Goal: Use online tool/utility: Use online tool/utility

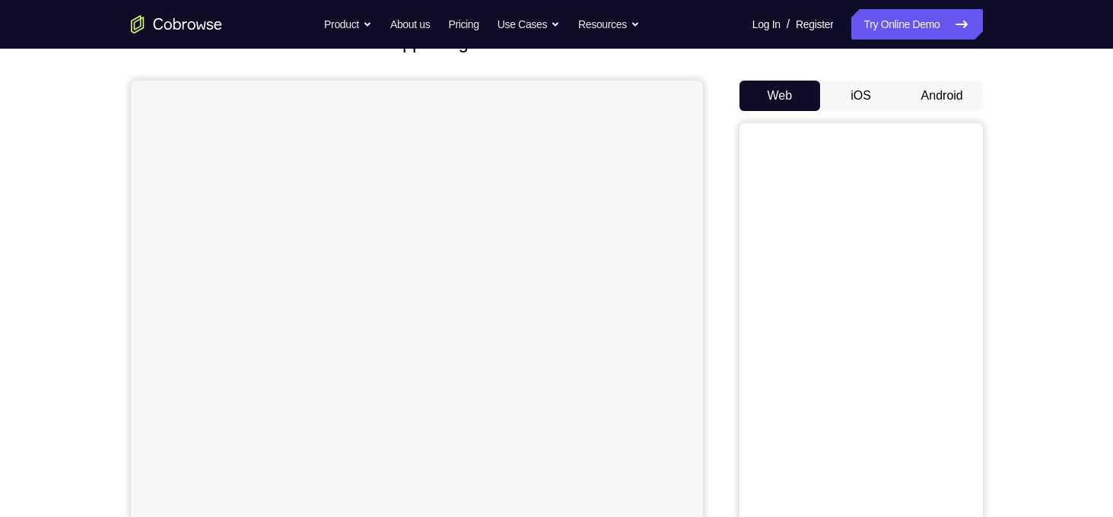
scroll to position [119, 0]
click at [936, 94] on button "Android" at bounding box center [942, 94] width 81 height 30
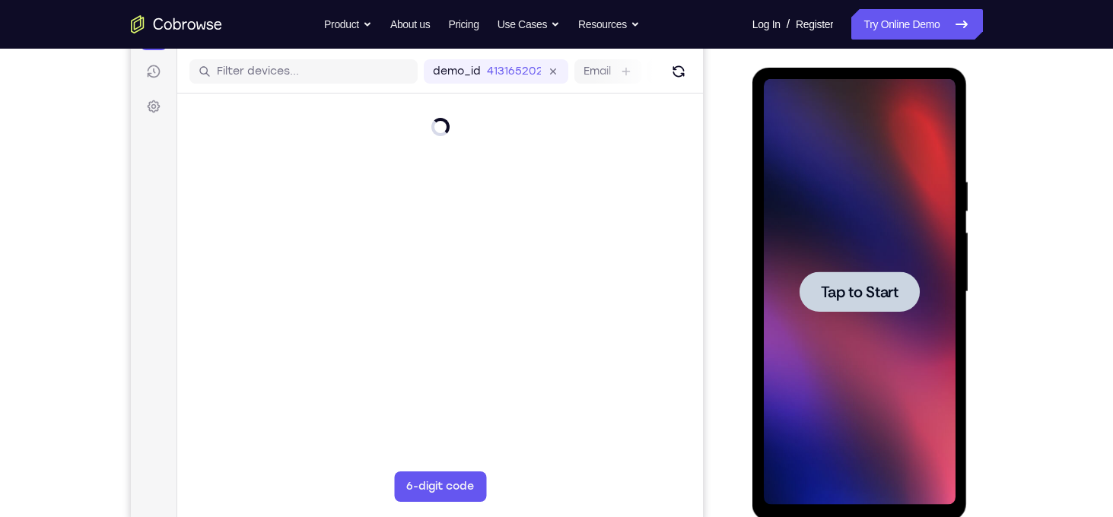
scroll to position [193, 0]
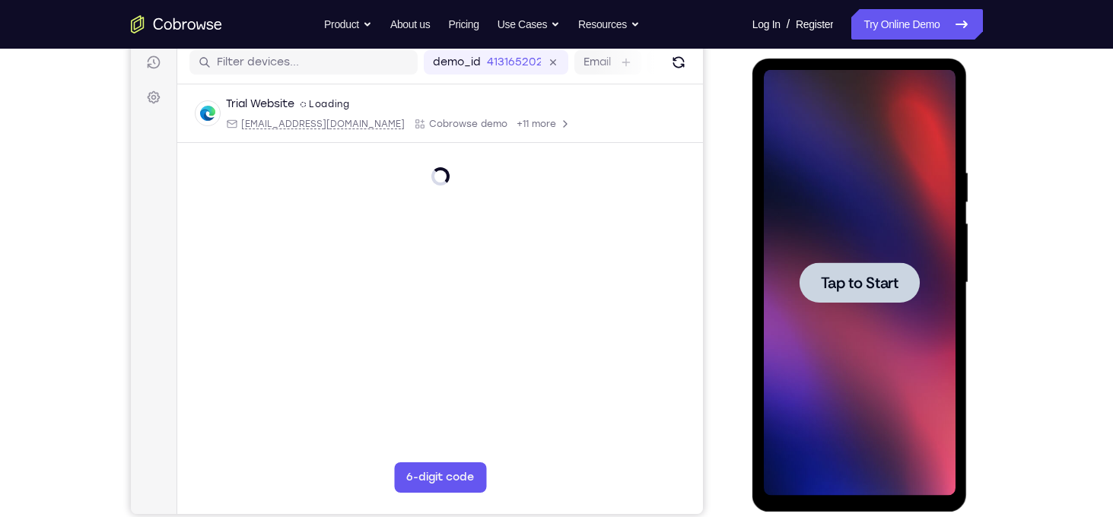
click at [851, 278] on span "Tap to Start" at bounding box center [860, 282] width 78 height 15
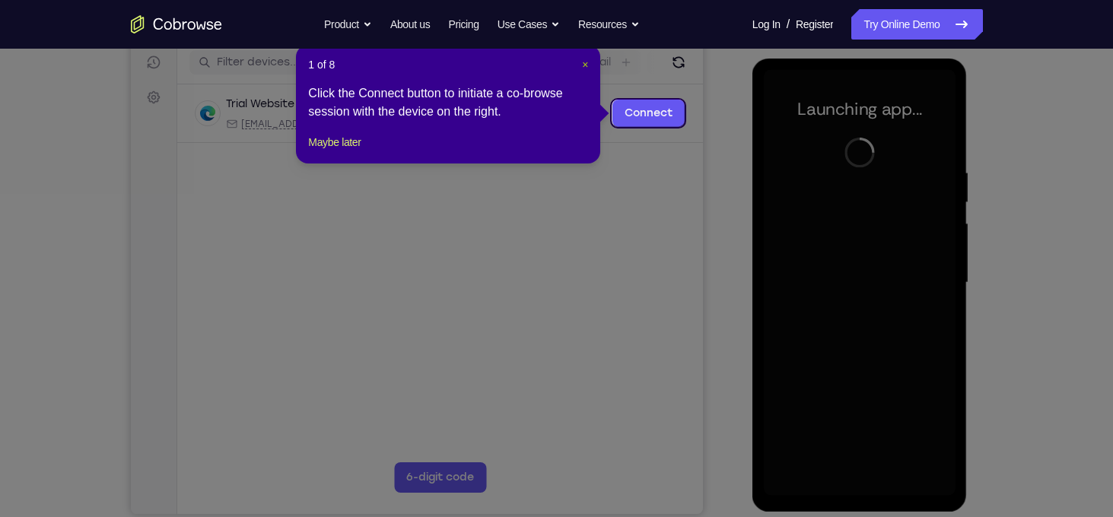
click at [584, 63] on span "×" at bounding box center [585, 65] width 6 height 12
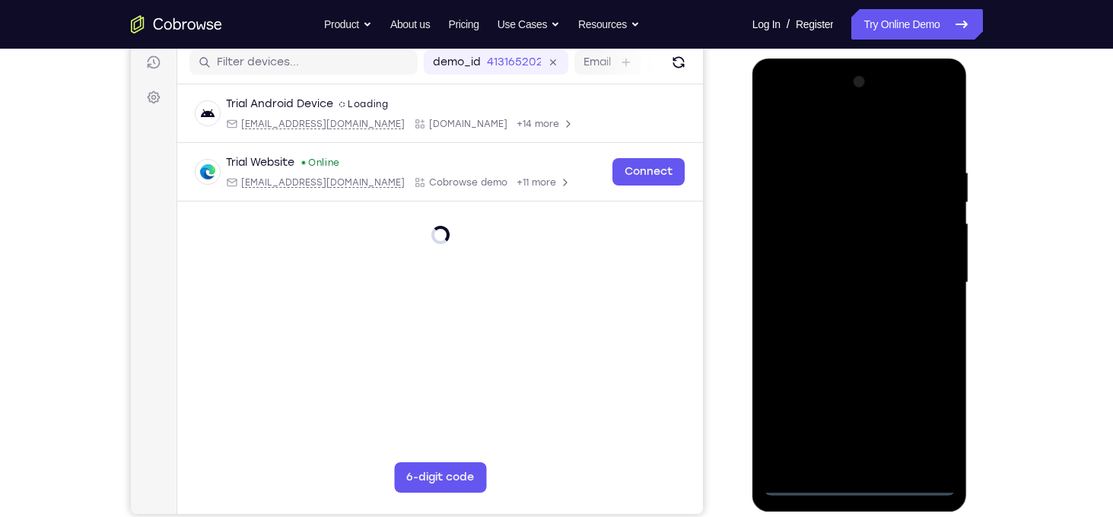
click at [863, 479] on div at bounding box center [860, 283] width 192 height 426
click at [860, 488] on div at bounding box center [860, 283] width 192 height 426
click at [925, 416] on div at bounding box center [860, 283] width 192 height 426
click at [777, 106] on div at bounding box center [860, 283] width 192 height 426
click at [932, 274] on div at bounding box center [860, 283] width 192 height 426
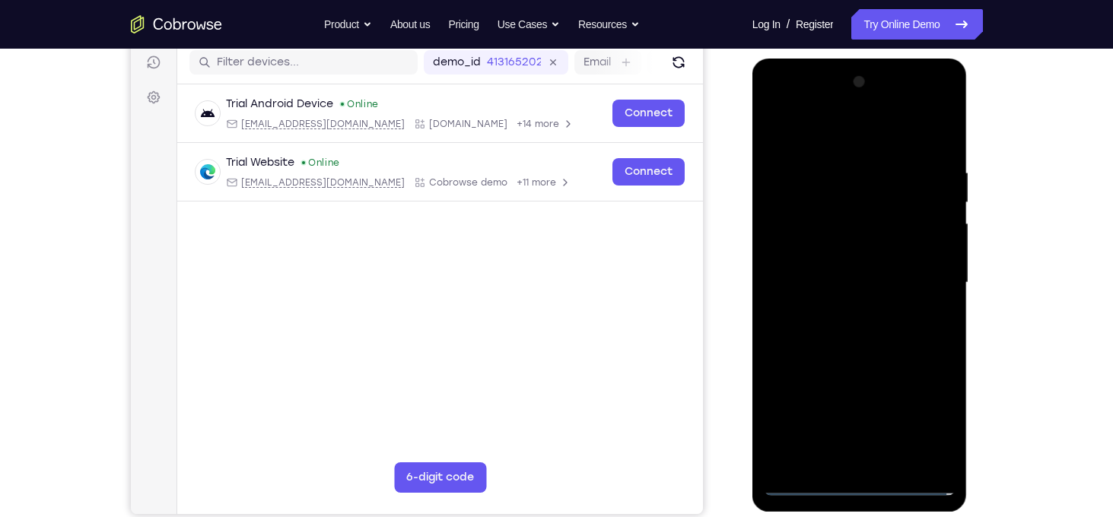
click at [842, 313] on div at bounding box center [860, 283] width 192 height 426
click at [838, 275] on div at bounding box center [860, 283] width 192 height 426
click at [825, 297] on div at bounding box center [860, 283] width 192 height 426
click at [856, 290] on div at bounding box center [860, 283] width 192 height 426
click at [838, 336] on div at bounding box center [860, 283] width 192 height 426
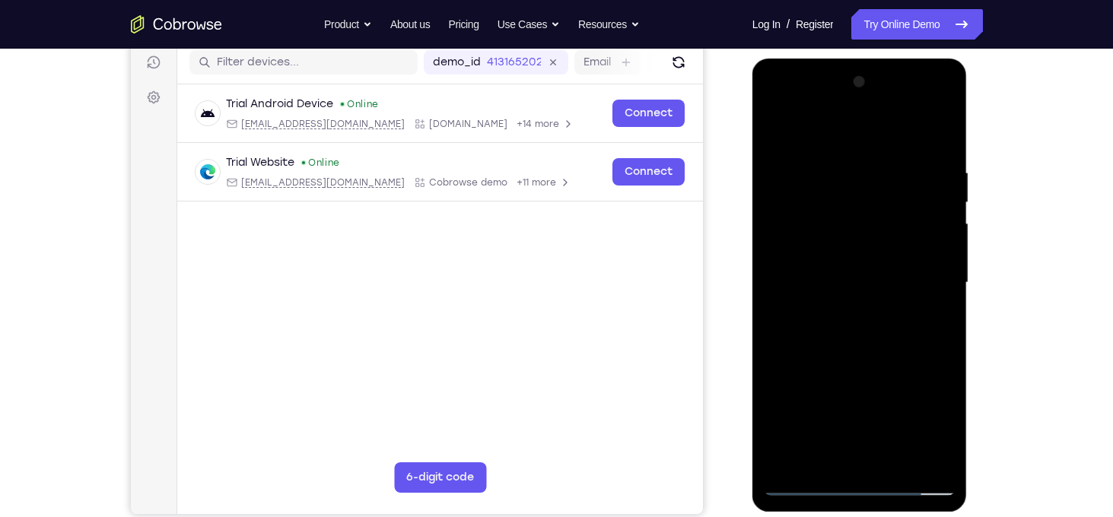
drag, startPoint x: 831, startPoint y: 141, endPoint x: 956, endPoint y: 122, distance: 126.2
click at [956, 122] on div at bounding box center [859, 285] width 215 height 453
click at [945, 147] on div at bounding box center [860, 283] width 192 height 426
click at [843, 164] on div at bounding box center [860, 283] width 192 height 426
drag, startPoint x: 898, startPoint y: 209, endPoint x: 914, endPoint y: 217, distance: 17.0
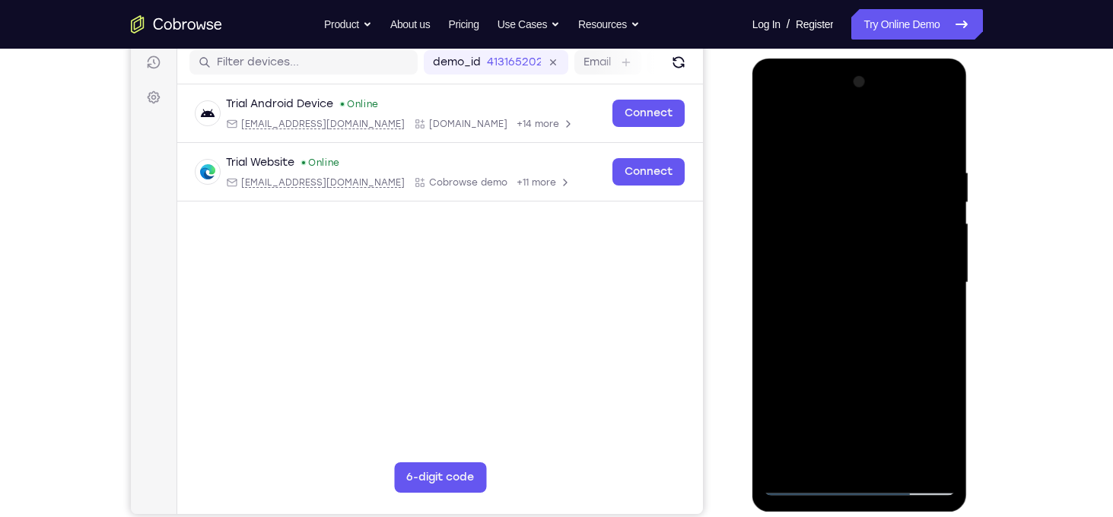
click at [914, 217] on div at bounding box center [860, 283] width 192 height 426
click at [927, 253] on div at bounding box center [860, 283] width 192 height 426
click at [798, 488] on div at bounding box center [860, 283] width 192 height 426
click at [890, 463] on div at bounding box center [860, 283] width 192 height 426
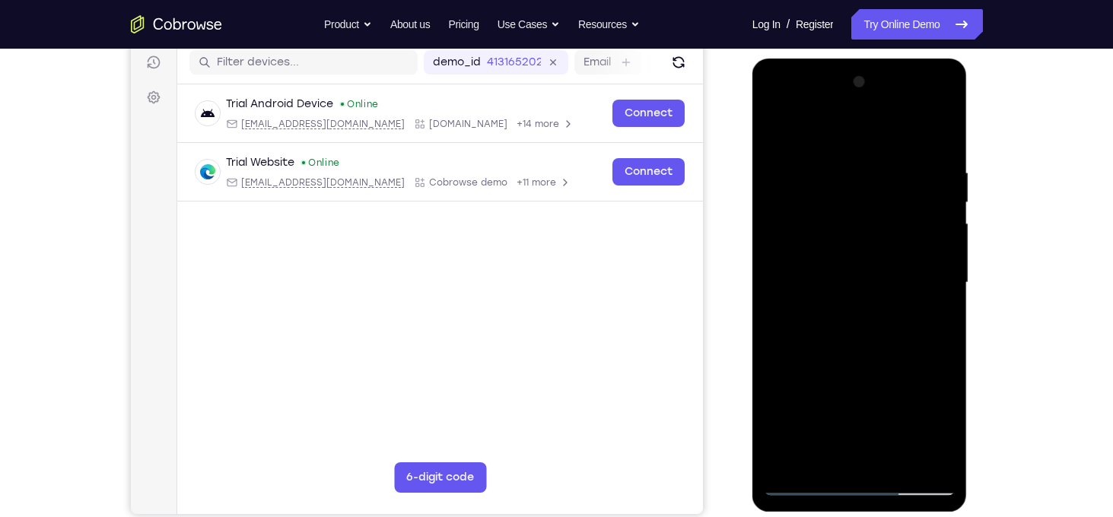
click at [886, 364] on div at bounding box center [860, 283] width 192 height 426
click at [863, 278] on div at bounding box center [860, 283] width 192 height 426
click at [814, 455] on div at bounding box center [860, 283] width 192 height 426
click at [817, 288] on div at bounding box center [860, 283] width 192 height 426
click at [916, 421] on div at bounding box center [860, 283] width 192 height 426
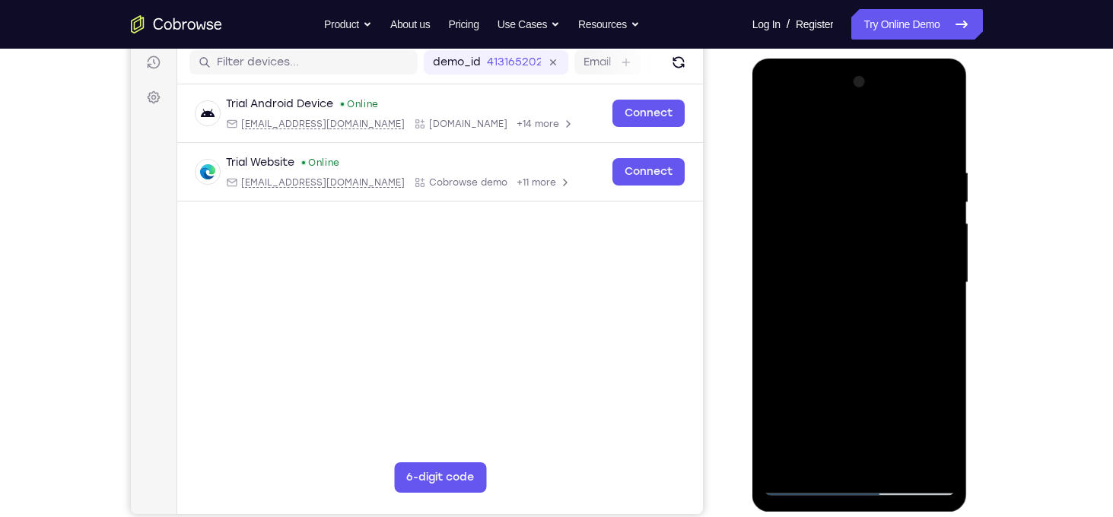
click at [821, 400] on div at bounding box center [860, 283] width 192 height 426
click at [783, 132] on div at bounding box center [860, 283] width 192 height 426
click at [808, 485] on div at bounding box center [860, 283] width 192 height 426
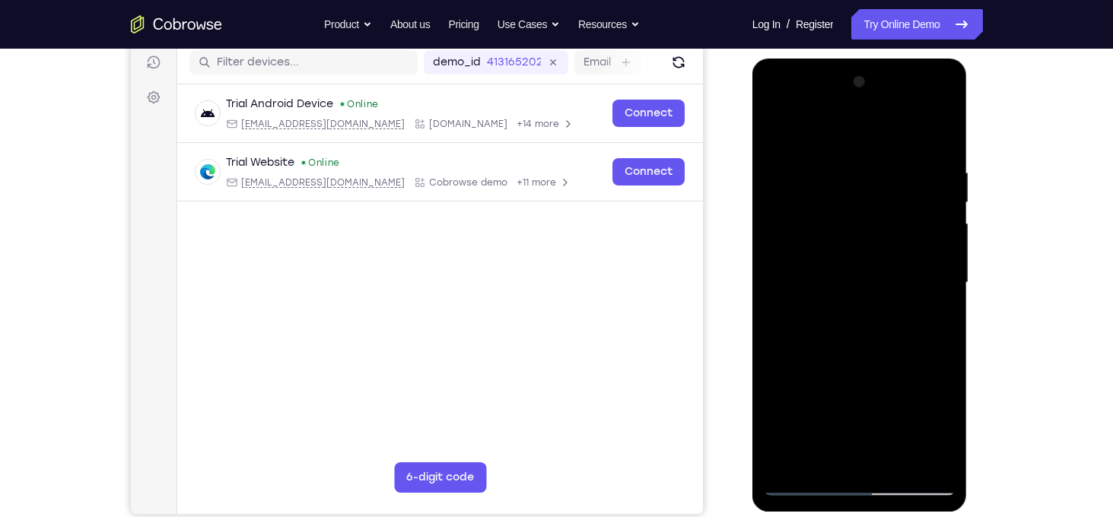
drag, startPoint x: 895, startPoint y: 167, endPoint x: 821, endPoint y: 177, distance: 75.2
click at [821, 177] on div at bounding box center [860, 283] width 192 height 426
drag, startPoint x: 903, startPoint y: 157, endPoint x: 838, endPoint y: 150, distance: 65.0
click at [838, 150] on div at bounding box center [860, 283] width 192 height 426
click at [897, 460] on div at bounding box center [860, 283] width 192 height 426
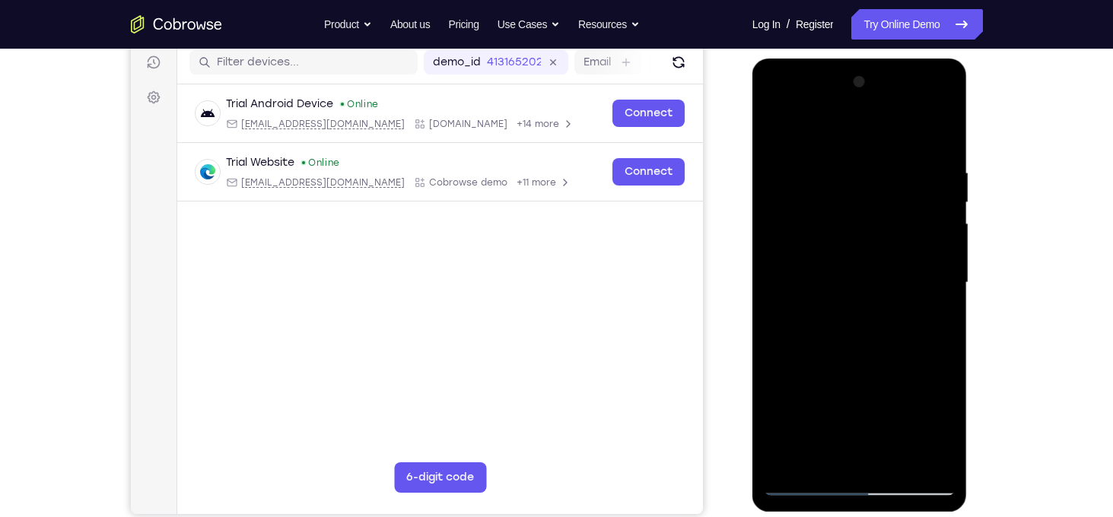
click at [862, 310] on div at bounding box center [860, 283] width 192 height 426
click at [805, 450] on div at bounding box center [860, 283] width 192 height 426
click at [771, 127] on div at bounding box center [860, 283] width 192 height 426
click at [774, 129] on div at bounding box center [860, 283] width 192 height 426
click at [785, 463] on div at bounding box center [860, 283] width 192 height 426
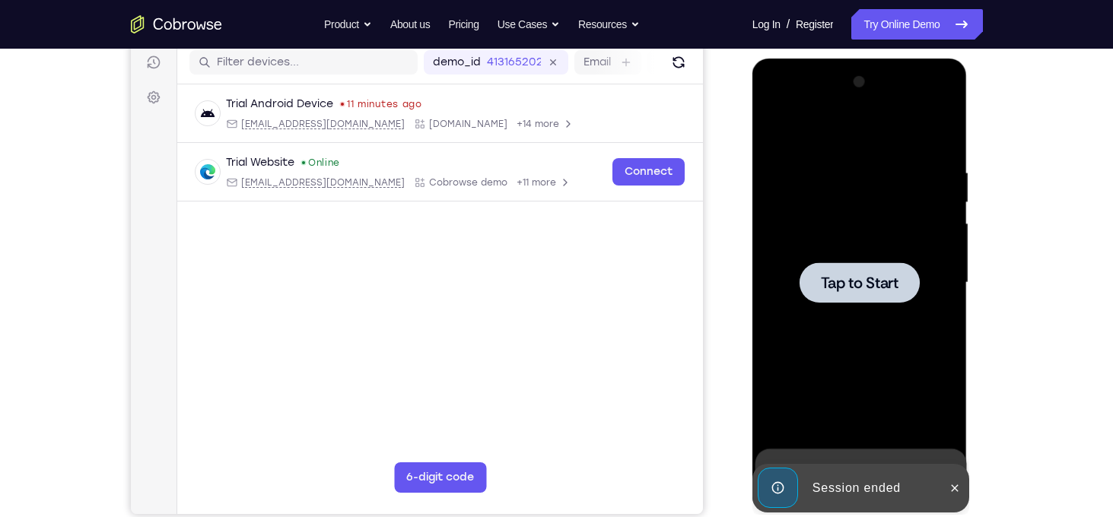
click at [862, 250] on div at bounding box center [860, 283] width 192 height 426
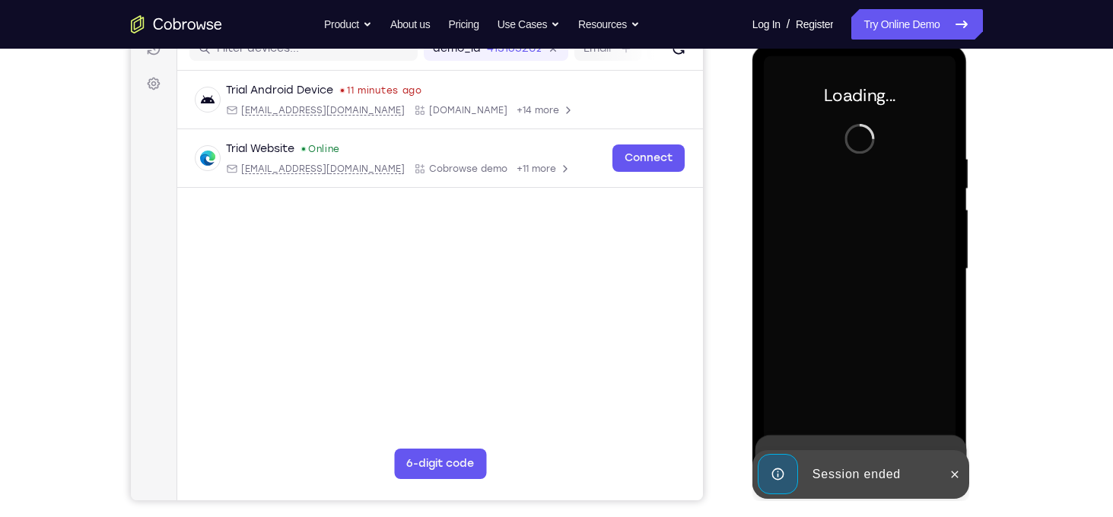
scroll to position [182, 0]
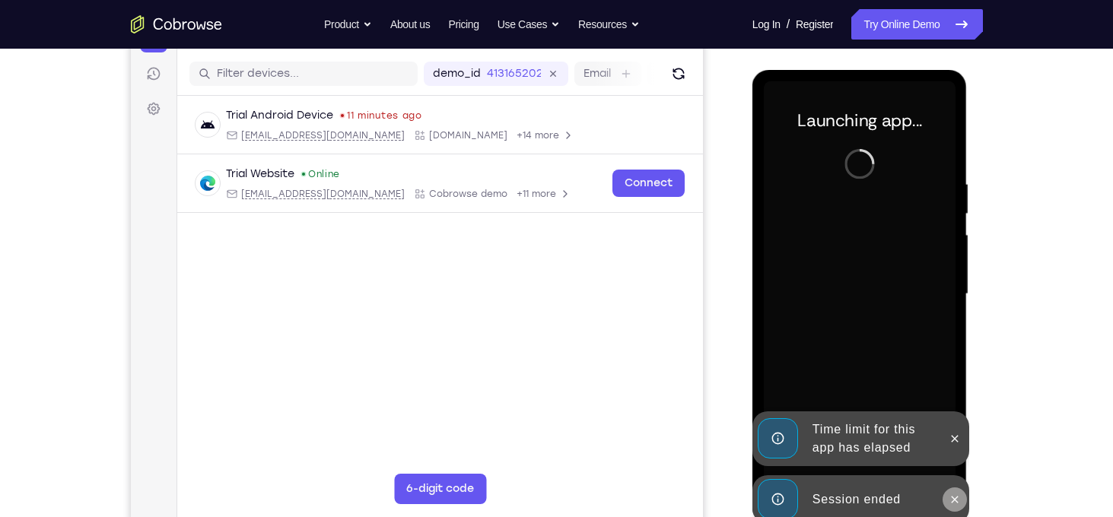
click at [955, 499] on icon at bounding box center [955, 499] width 7 height 7
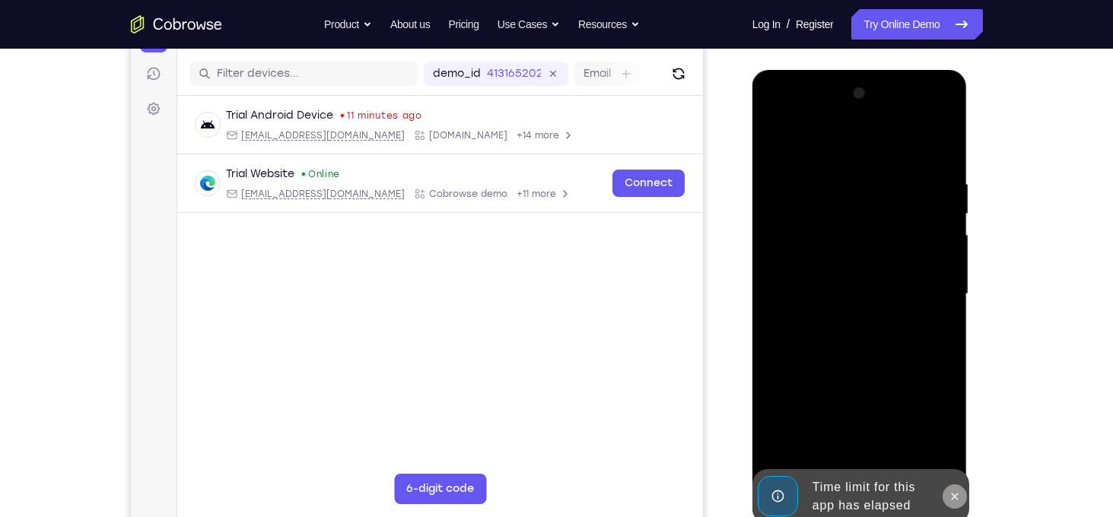
click at [955, 496] on icon at bounding box center [955, 496] width 7 height 7
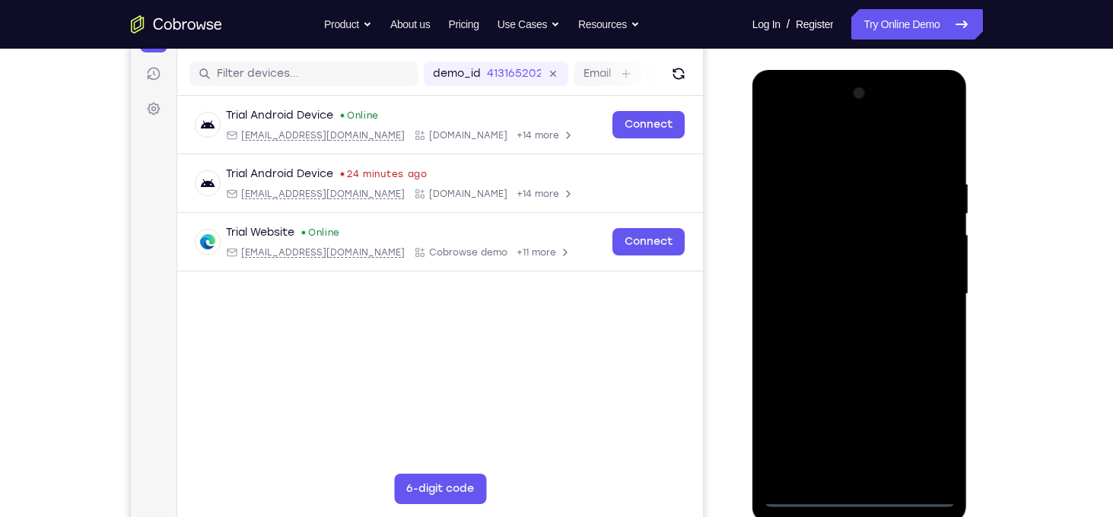
click at [854, 495] on div at bounding box center [860, 294] width 192 height 426
click at [923, 436] on div at bounding box center [860, 294] width 192 height 426
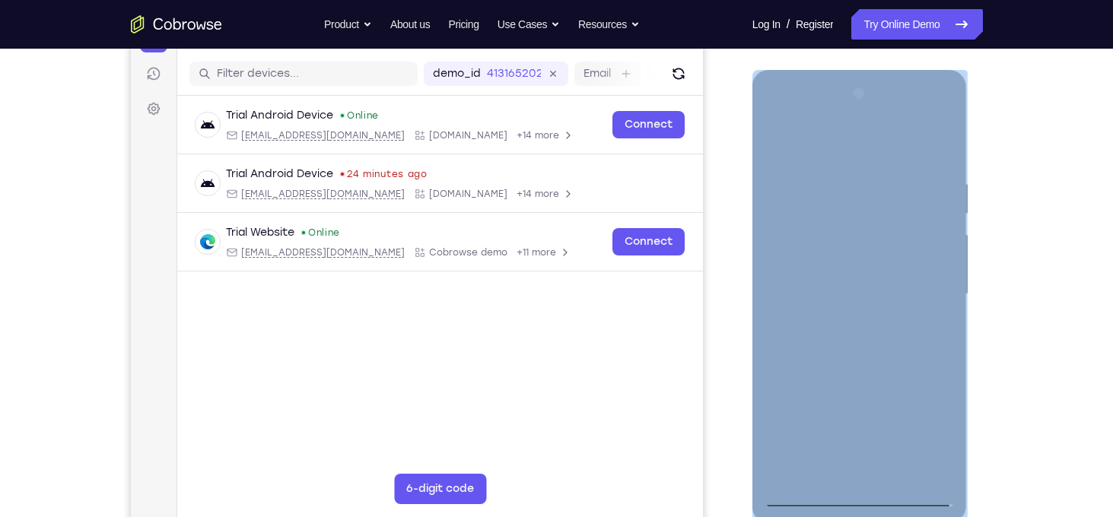
scroll to position [183, 0]
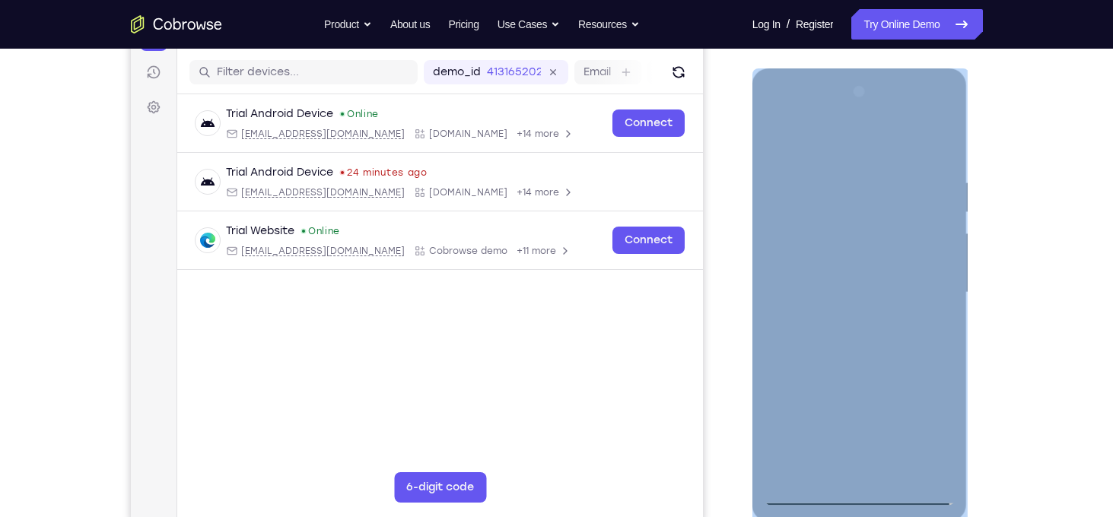
drag, startPoint x: 857, startPoint y: 512, endPoint x: 867, endPoint y: 497, distance: 18.6
click at [867, 497] on div at bounding box center [859, 294] width 215 height 453
click at [867, 497] on div at bounding box center [860, 293] width 192 height 426
click at [924, 430] on div at bounding box center [860, 293] width 192 height 426
click at [797, 116] on div at bounding box center [860, 293] width 192 height 426
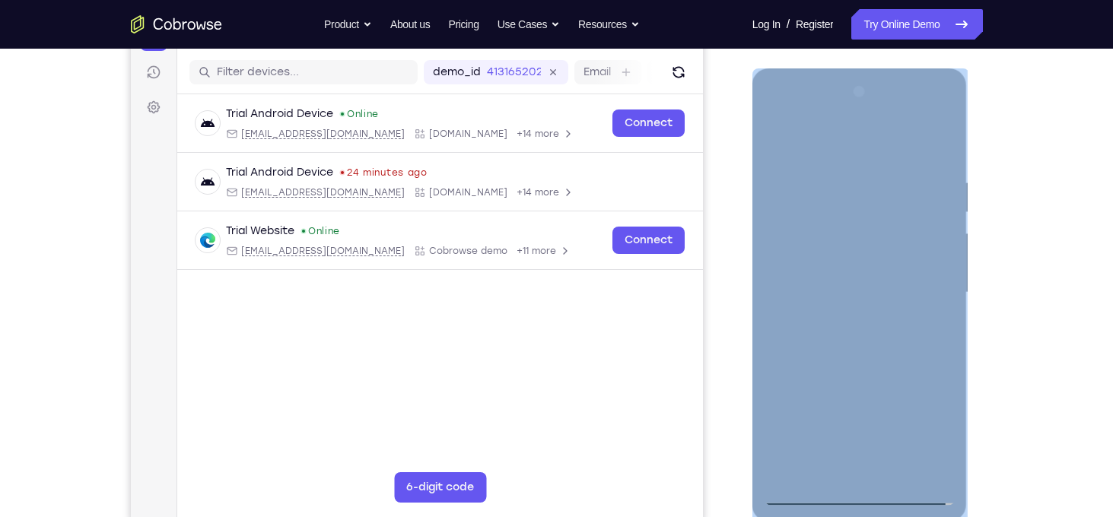
click at [911, 288] on div at bounding box center [860, 293] width 192 height 426
click at [849, 321] on div at bounding box center [860, 293] width 192 height 426
click at [853, 281] on div at bounding box center [860, 293] width 192 height 426
click at [812, 259] on div at bounding box center [860, 293] width 192 height 426
click at [831, 292] on div at bounding box center [860, 293] width 192 height 426
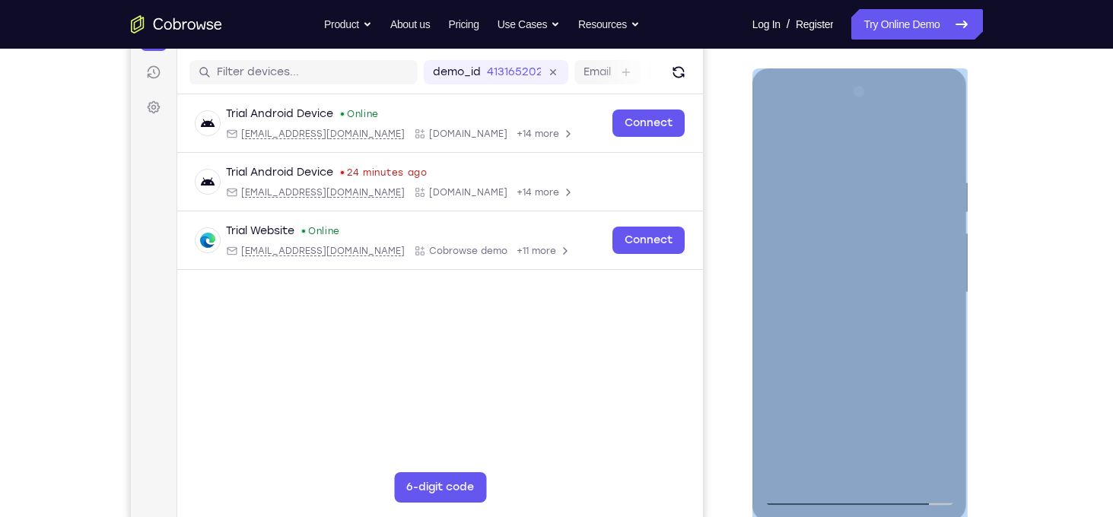
click at [847, 348] on div at bounding box center [860, 293] width 192 height 426
click at [872, 358] on div at bounding box center [860, 293] width 192 height 426
click at [905, 470] on div at bounding box center [860, 293] width 192 height 426
click at [871, 375] on div at bounding box center [860, 293] width 192 height 426
click at [807, 503] on div at bounding box center [860, 293] width 192 height 426
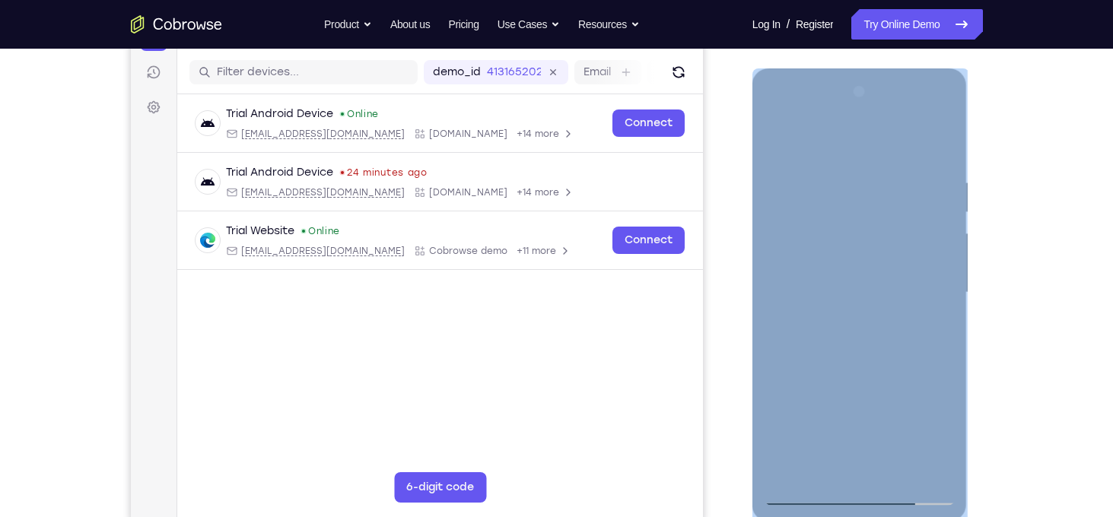
click at [846, 180] on div at bounding box center [860, 293] width 192 height 426
click at [838, 172] on div at bounding box center [860, 293] width 192 height 426
click at [927, 291] on div at bounding box center [860, 293] width 192 height 426
click at [791, 320] on div at bounding box center [860, 293] width 192 height 426
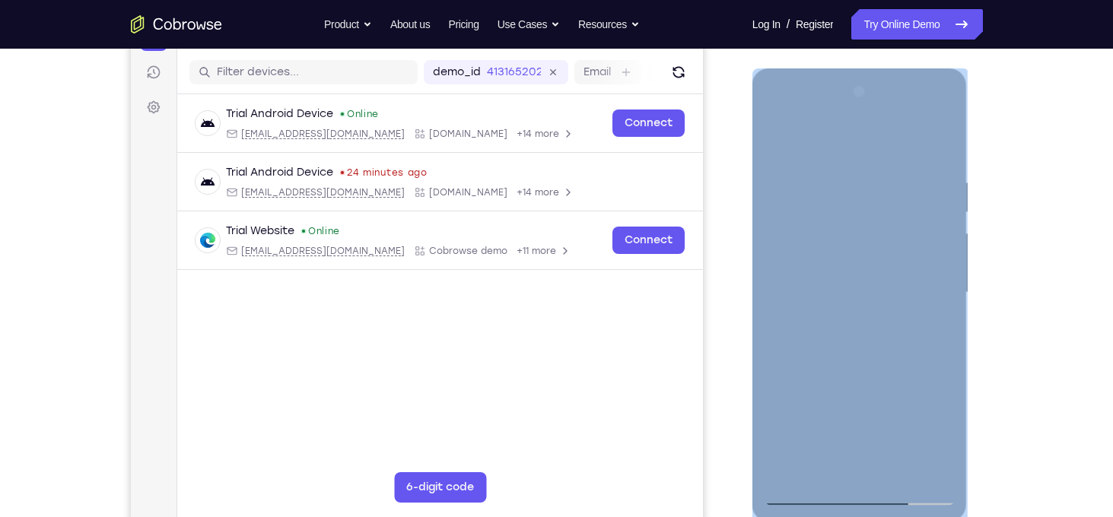
click at [791, 320] on div at bounding box center [860, 293] width 192 height 426
click at [929, 302] on div at bounding box center [860, 293] width 192 height 426
click at [860, 461] on div at bounding box center [860, 293] width 192 height 426
click at [824, 283] on div at bounding box center [860, 293] width 192 height 426
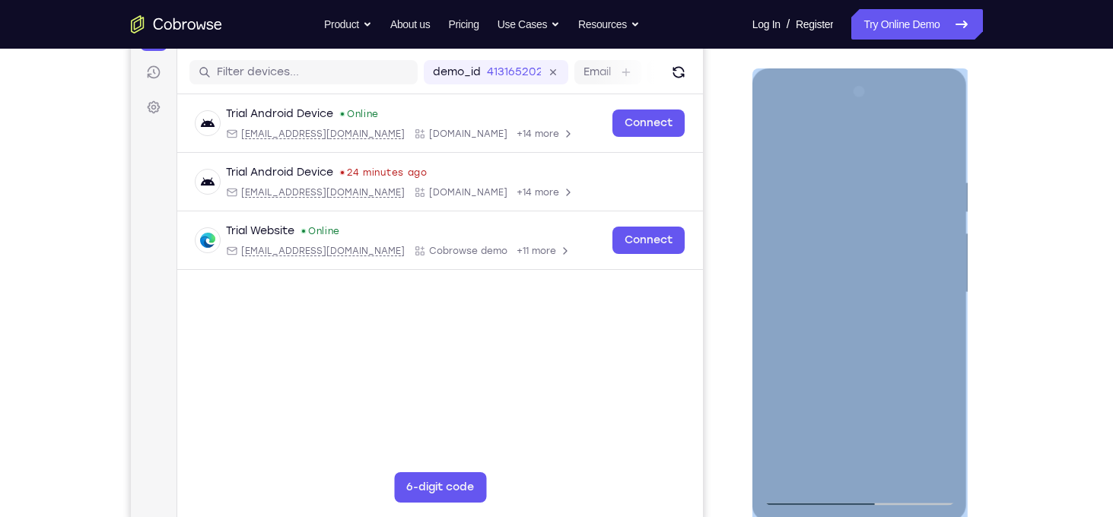
click at [888, 464] on div at bounding box center [860, 293] width 192 height 426
click at [935, 465] on div at bounding box center [860, 293] width 192 height 426
click at [920, 266] on div at bounding box center [860, 293] width 192 height 426
click at [806, 495] on div at bounding box center [860, 293] width 192 height 426
